Goal: Book appointment/travel/reservation

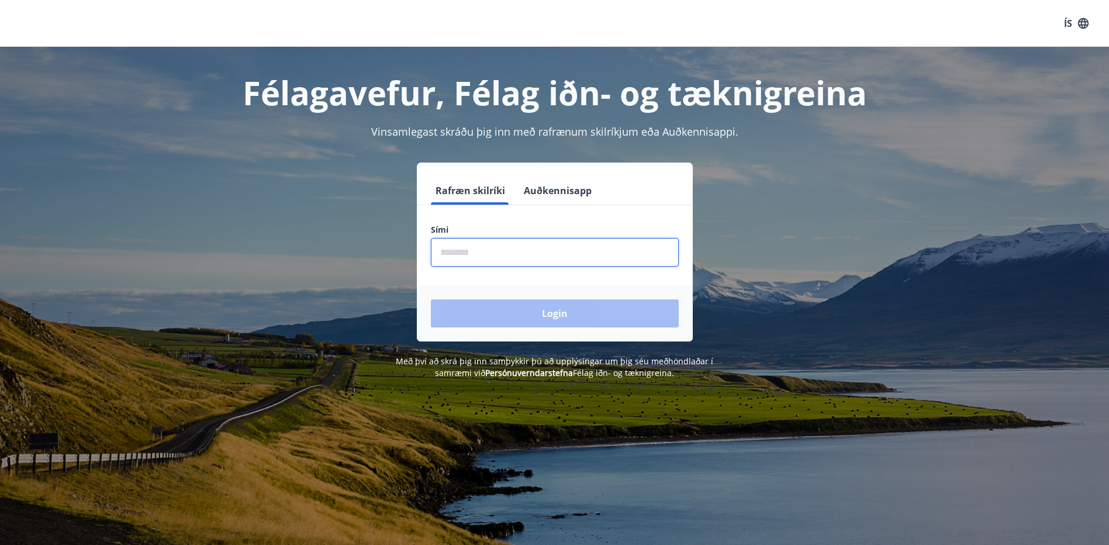
click at [562, 242] on input "phone" at bounding box center [555, 252] width 248 height 29
type input "********"
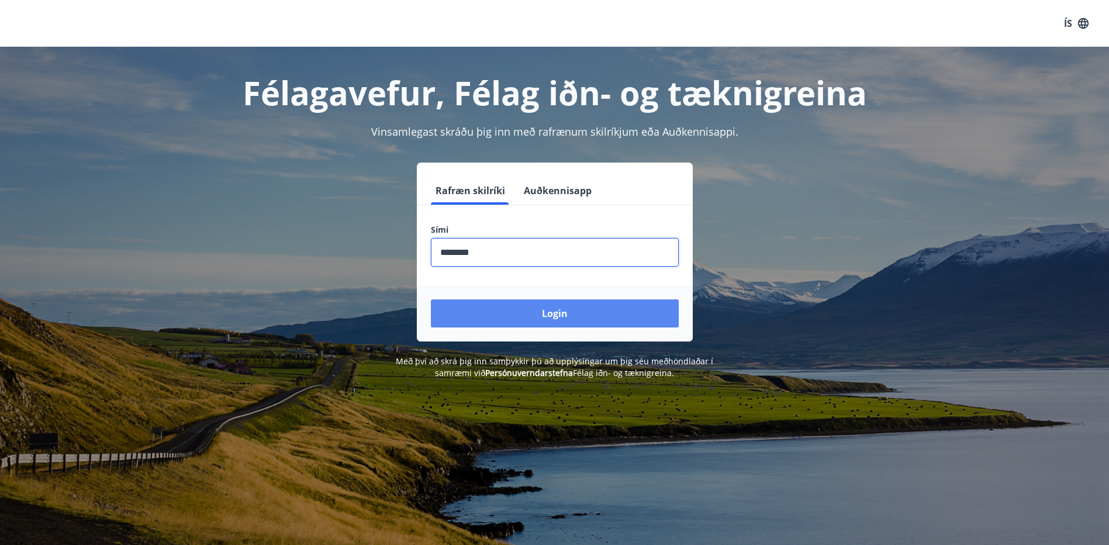
click at [557, 315] on button "Login" at bounding box center [555, 313] width 248 height 28
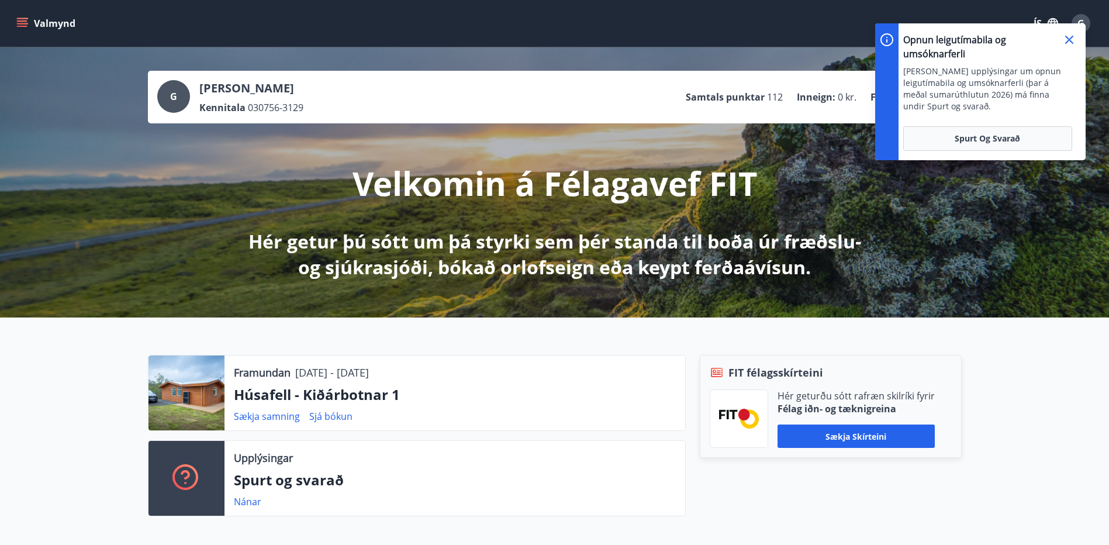
click at [1067, 38] on icon at bounding box center [1069, 40] width 8 height 8
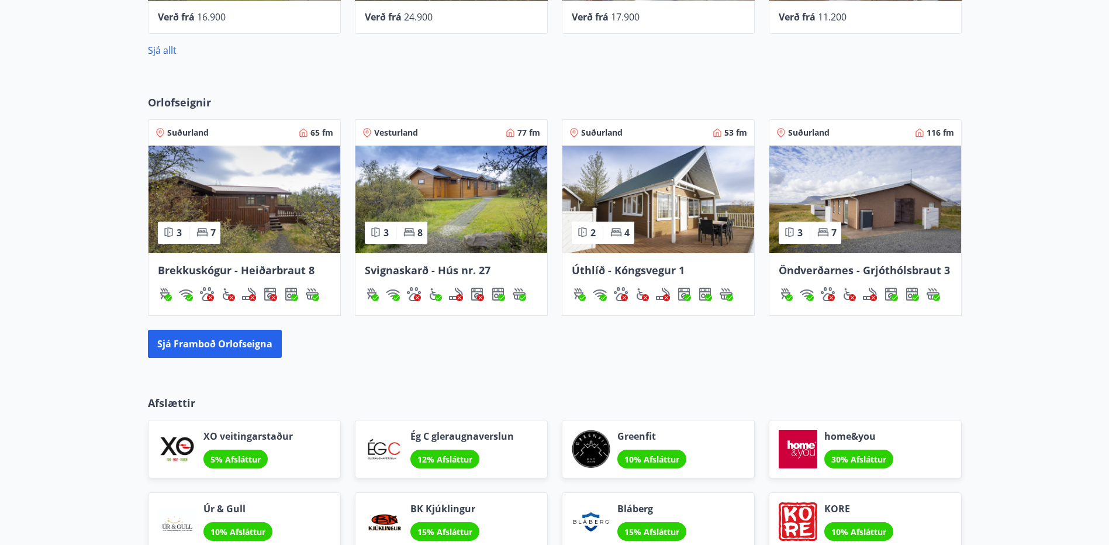
scroll to position [701, 0]
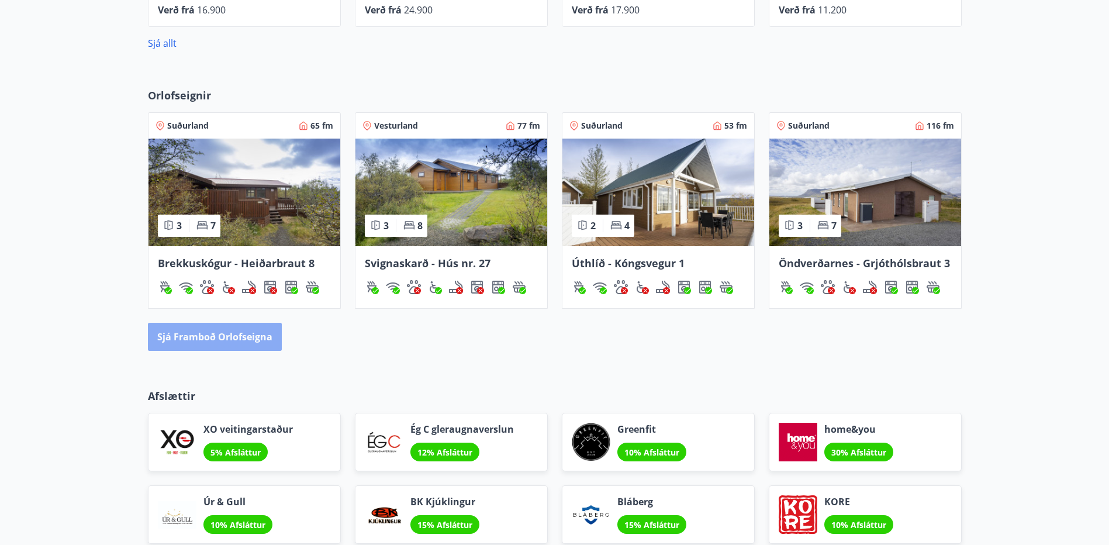
click at [255, 334] on button "Sjá framboð orlofseigna" at bounding box center [215, 337] width 134 height 28
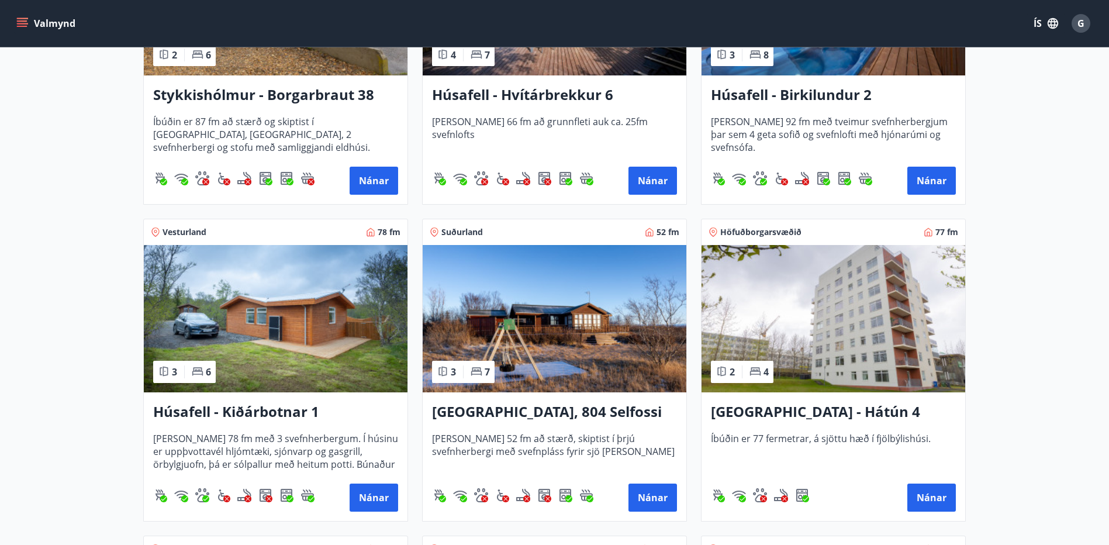
scroll to position [701, 0]
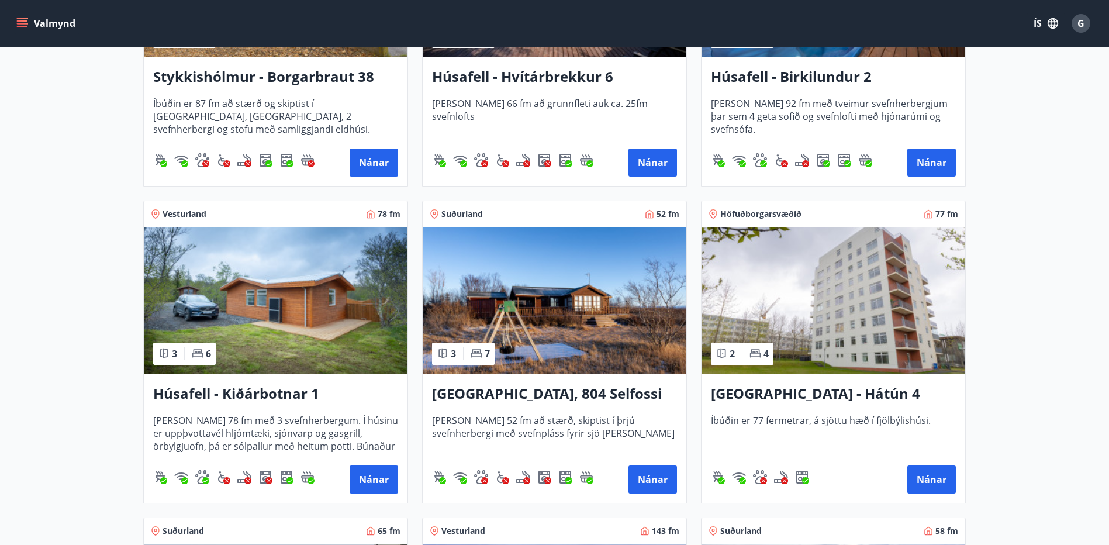
click at [310, 324] on img at bounding box center [276, 300] width 264 height 147
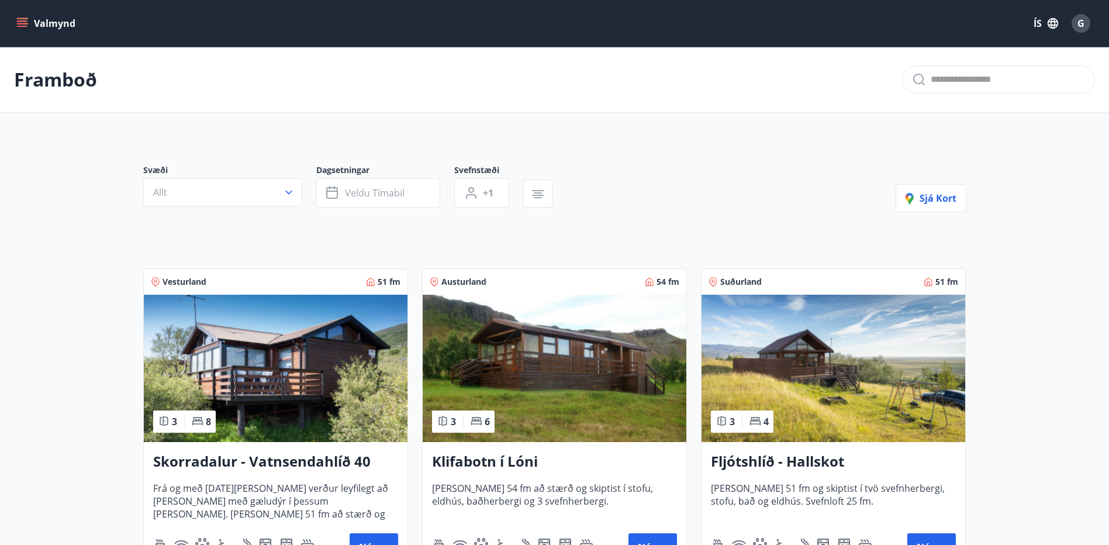
click at [26, 26] on icon "menu" at bounding box center [22, 26] width 11 height 1
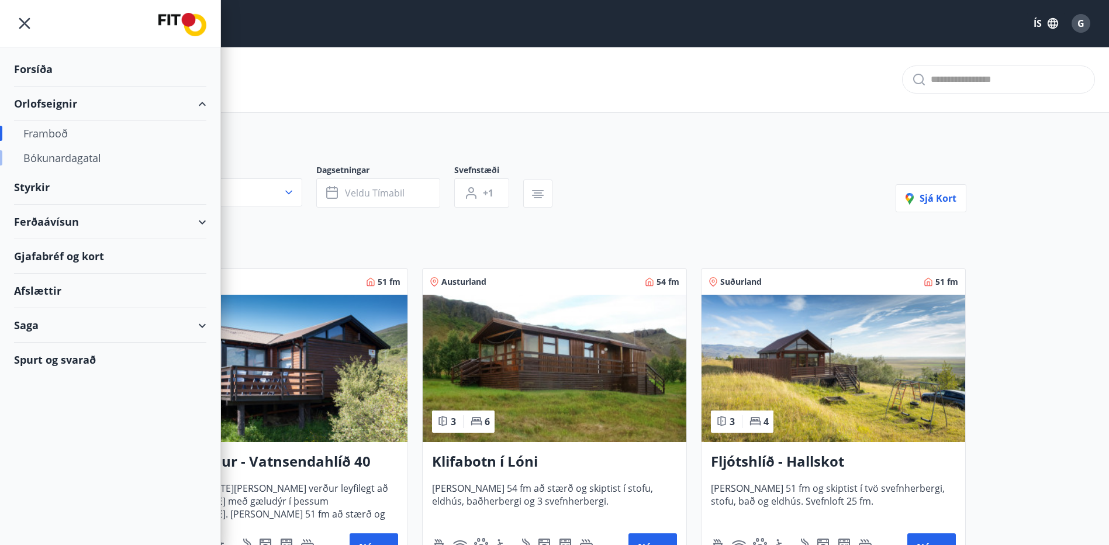
click at [62, 160] on div "Bókunardagatal" at bounding box center [110, 158] width 174 height 25
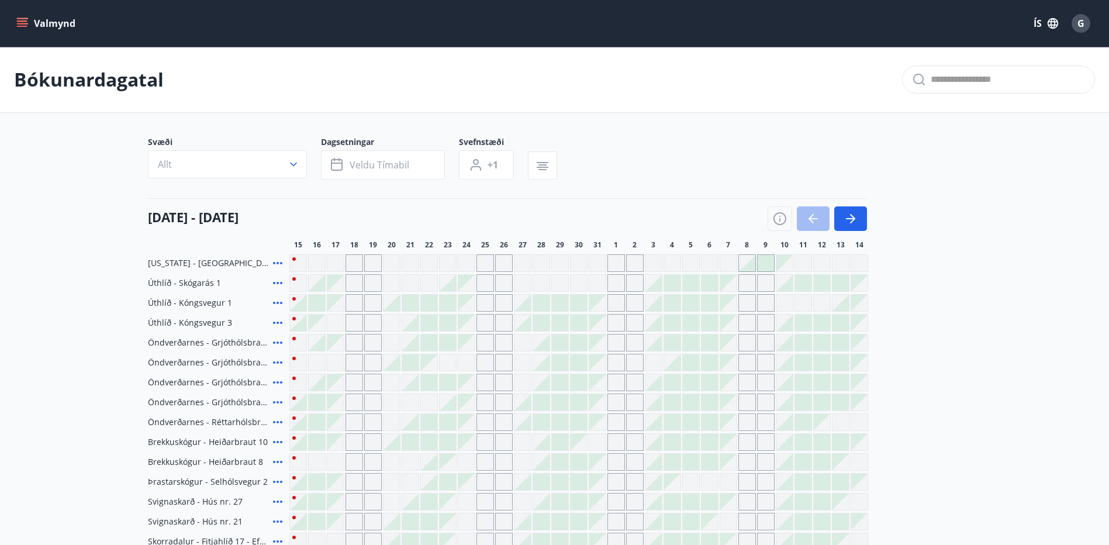
click at [51, 22] on button "Valmynd" at bounding box center [47, 23] width 66 height 21
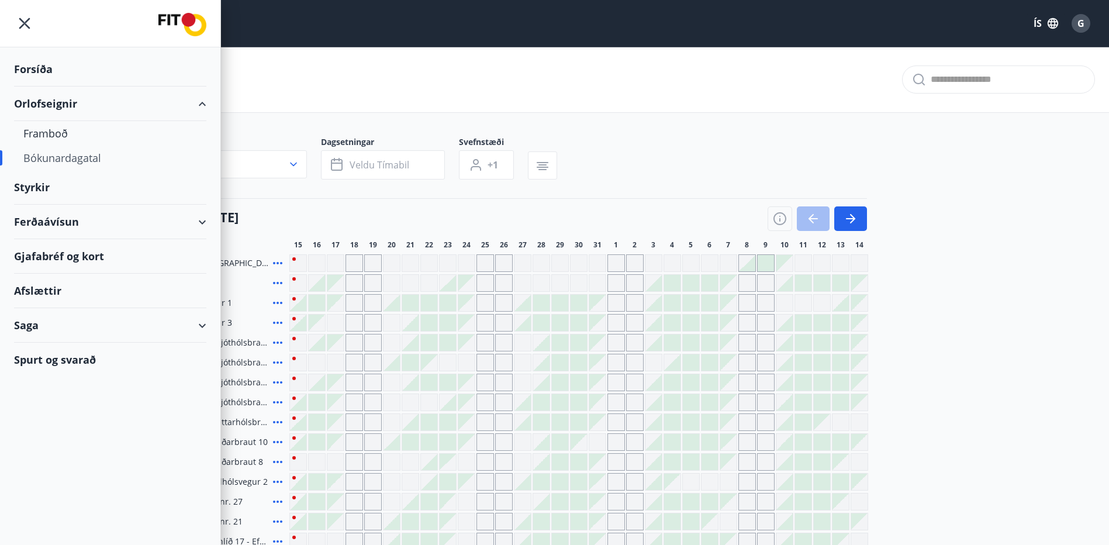
click at [36, 68] on div "Forsíða" at bounding box center [110, 69] width 192 height 34
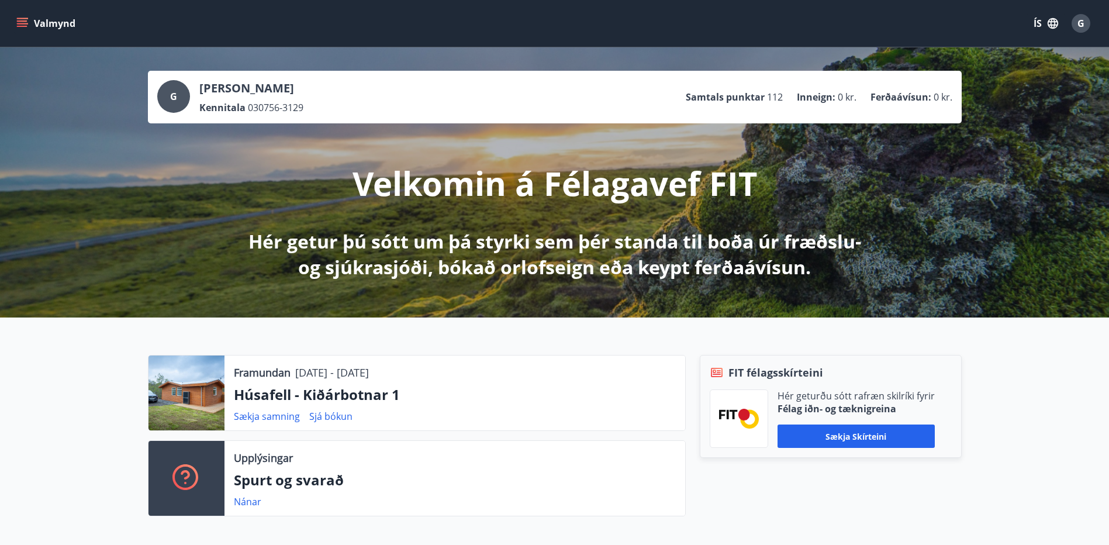
click at [174, 99] on span "G" at bounding box center [173, 96] width 7 height 13
click at [1083, 25] on span "G" at bounding box center [1080, 23] width 7 height 13
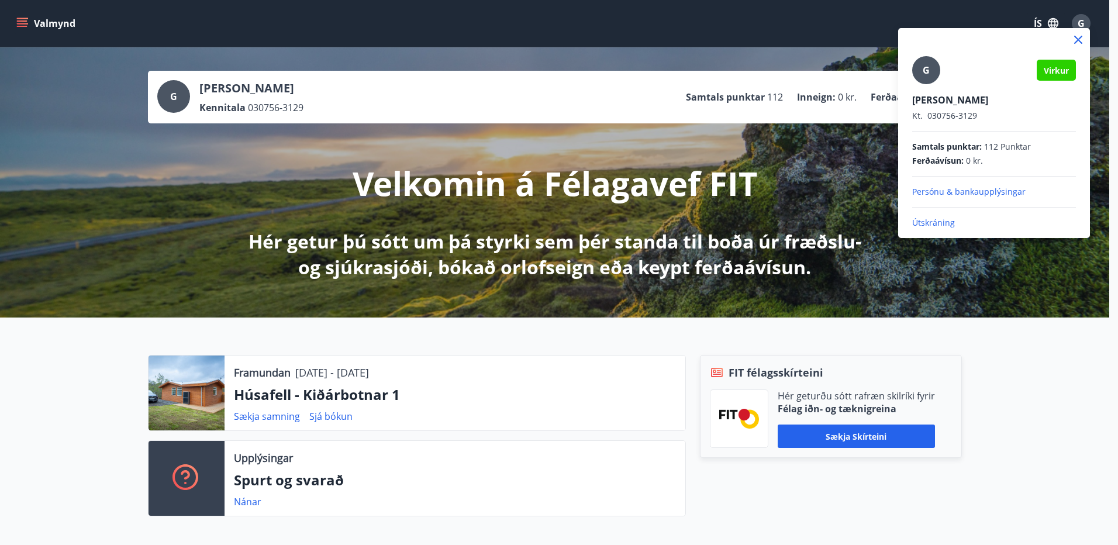
click at [929, 221] on p "Útskráning" at bounding box center [994, 223] width 164 height 12
